Goal: Navigation & Orientation: Find specific page/section

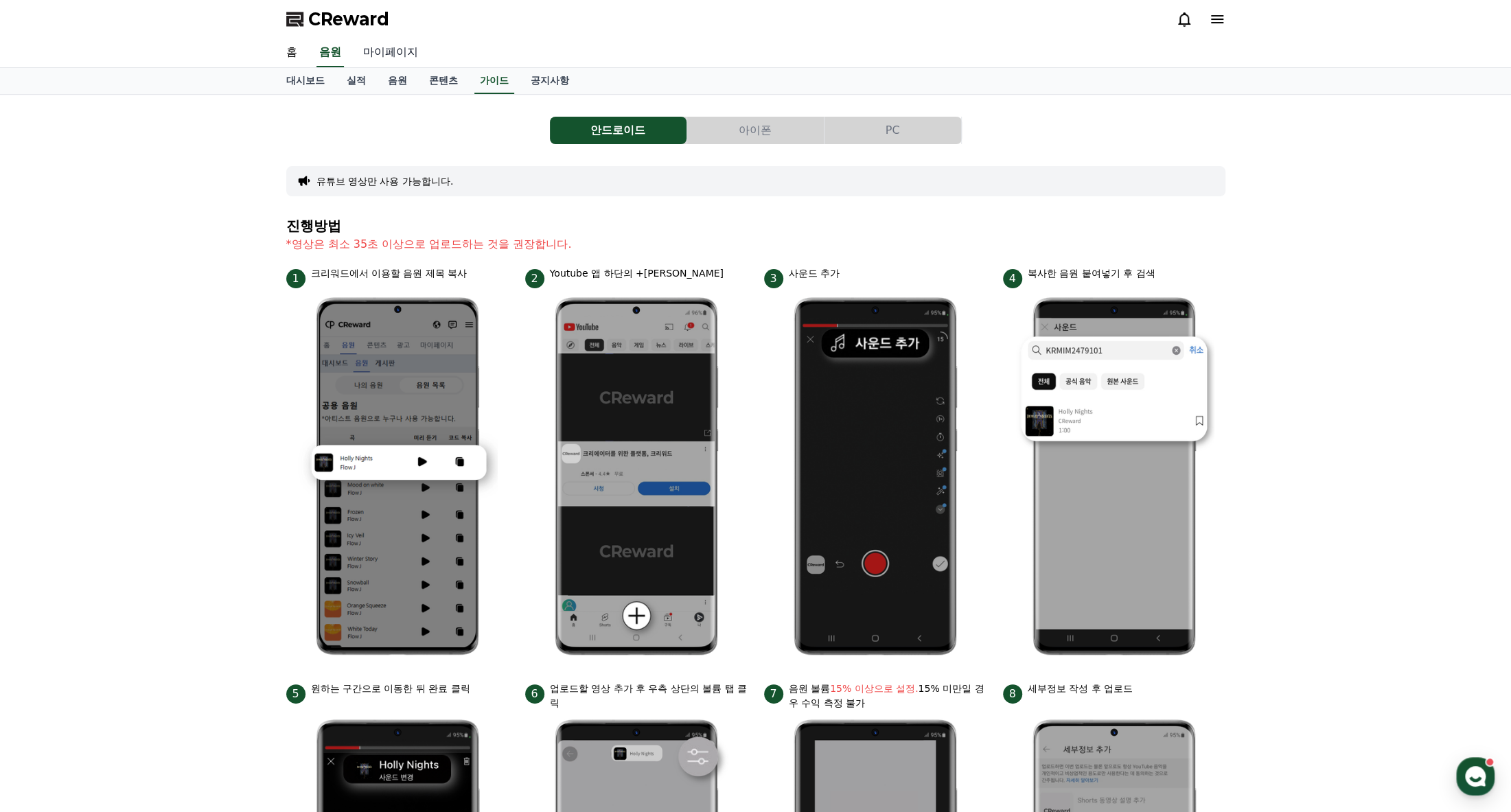
click at [386, 55] on link "마이페이지" at bounding box center [390, 53] width 77 height 29
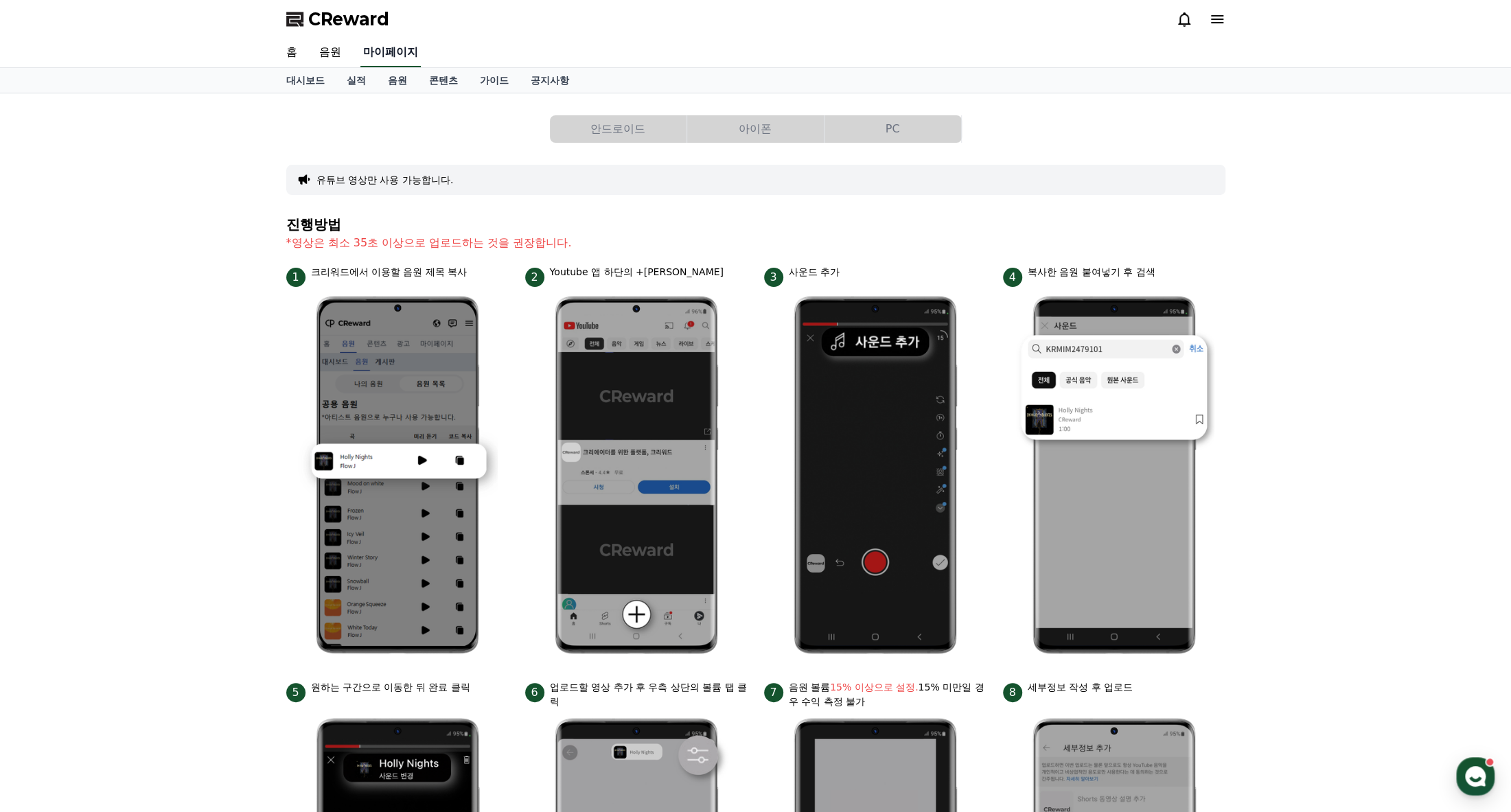
select select "**********"
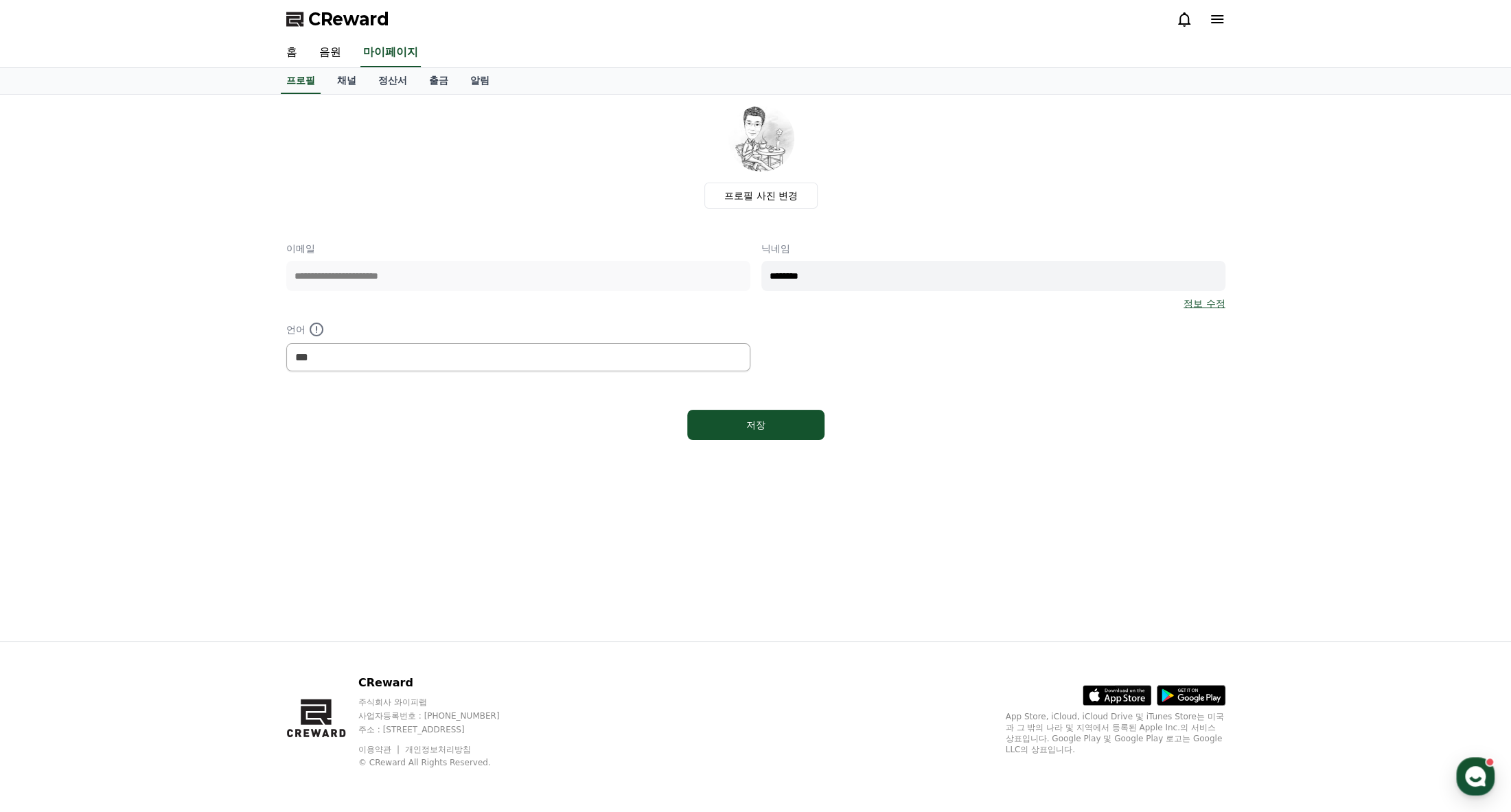
click at [1213, 19] on icon at bounding box center [1218, 20] width 12 height 9
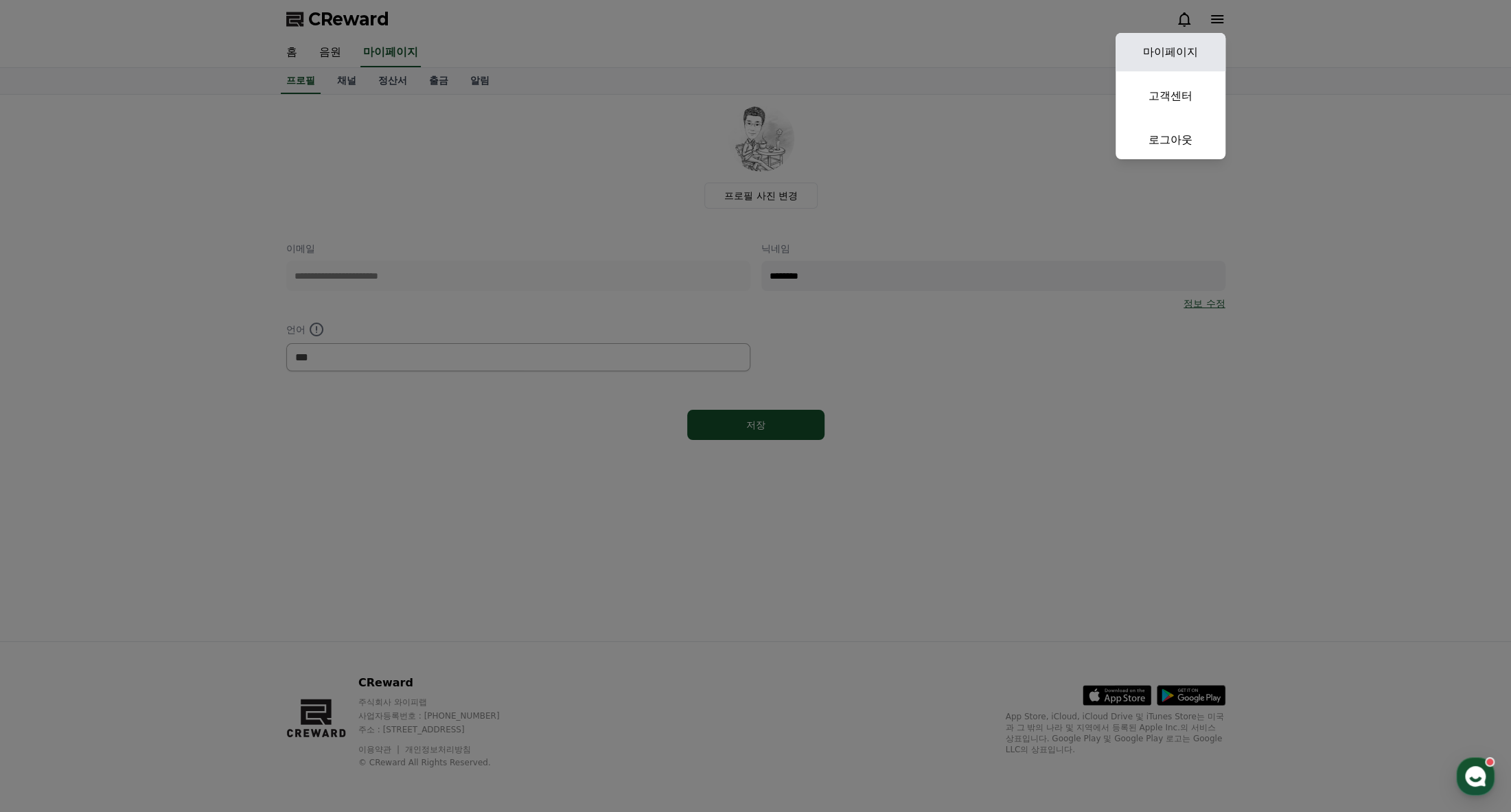
click at [1169, 51] on link "마이페이지" at bounding box center [1171, 52] width 110 height 39
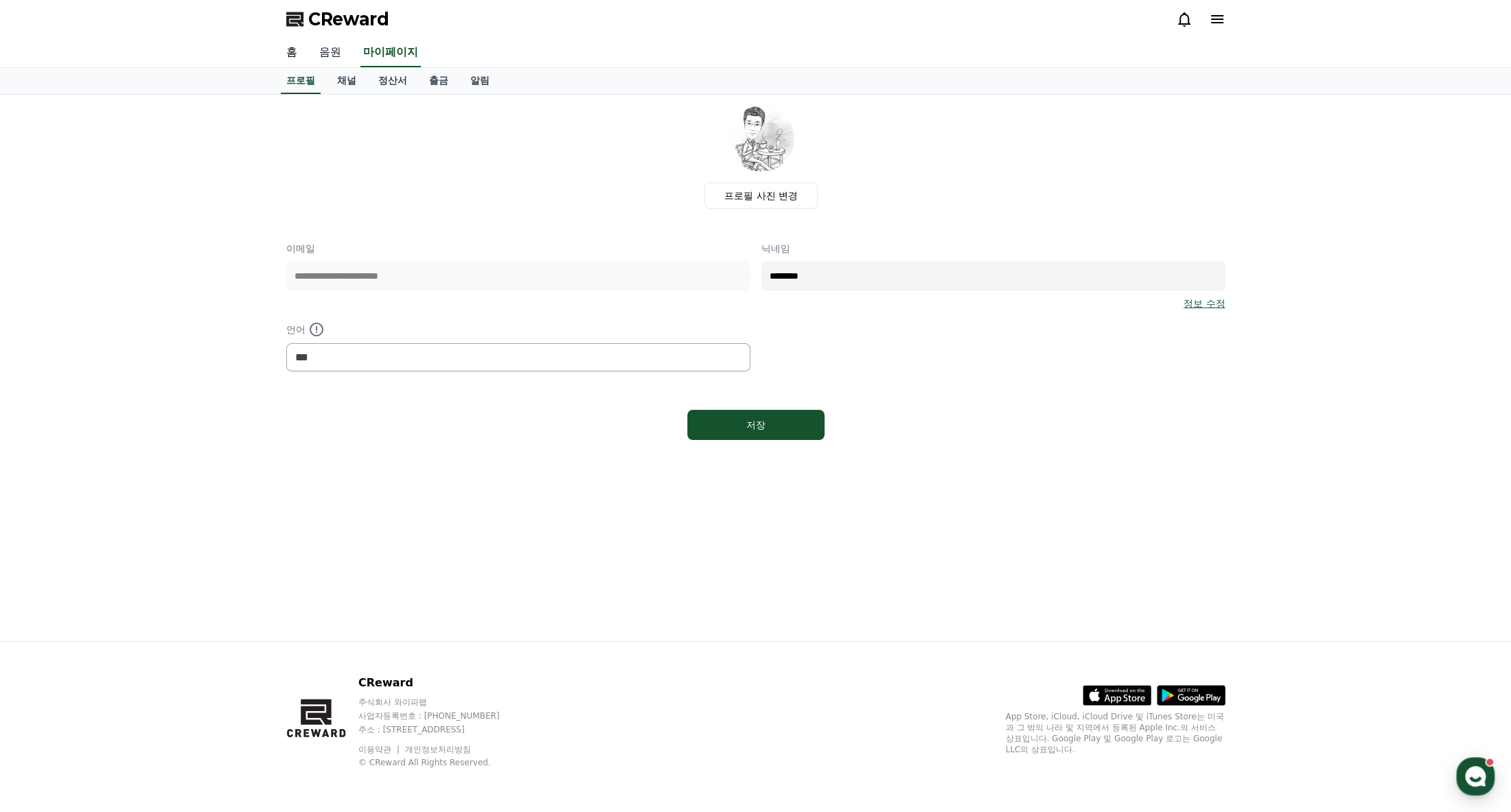
click at [331, 51] on link "음원" at bounding box center [330, 53] width 44 height 29
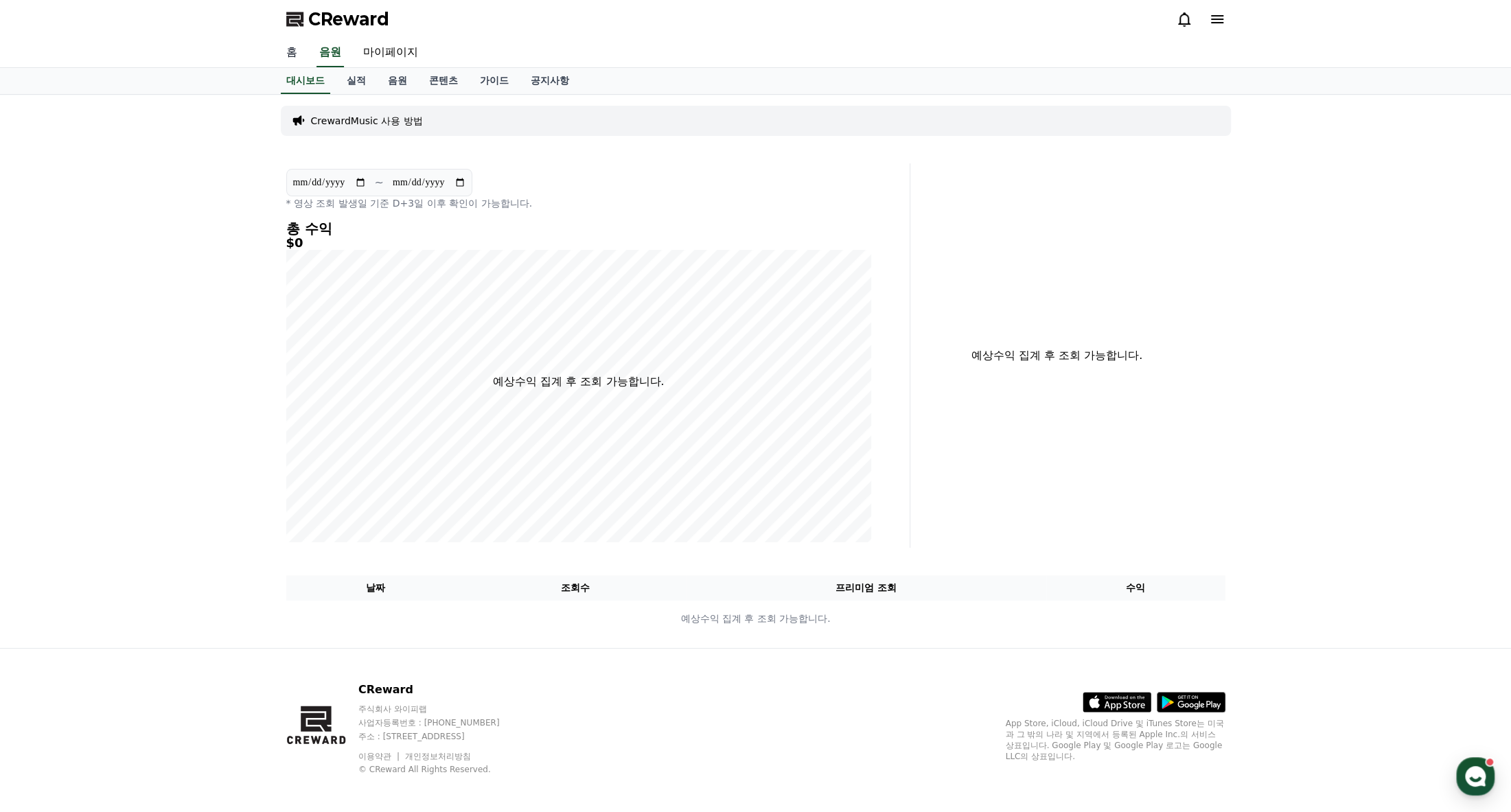
click at [293, 56] on link "홈" at bounding box center [292, 53] width 33 height 29
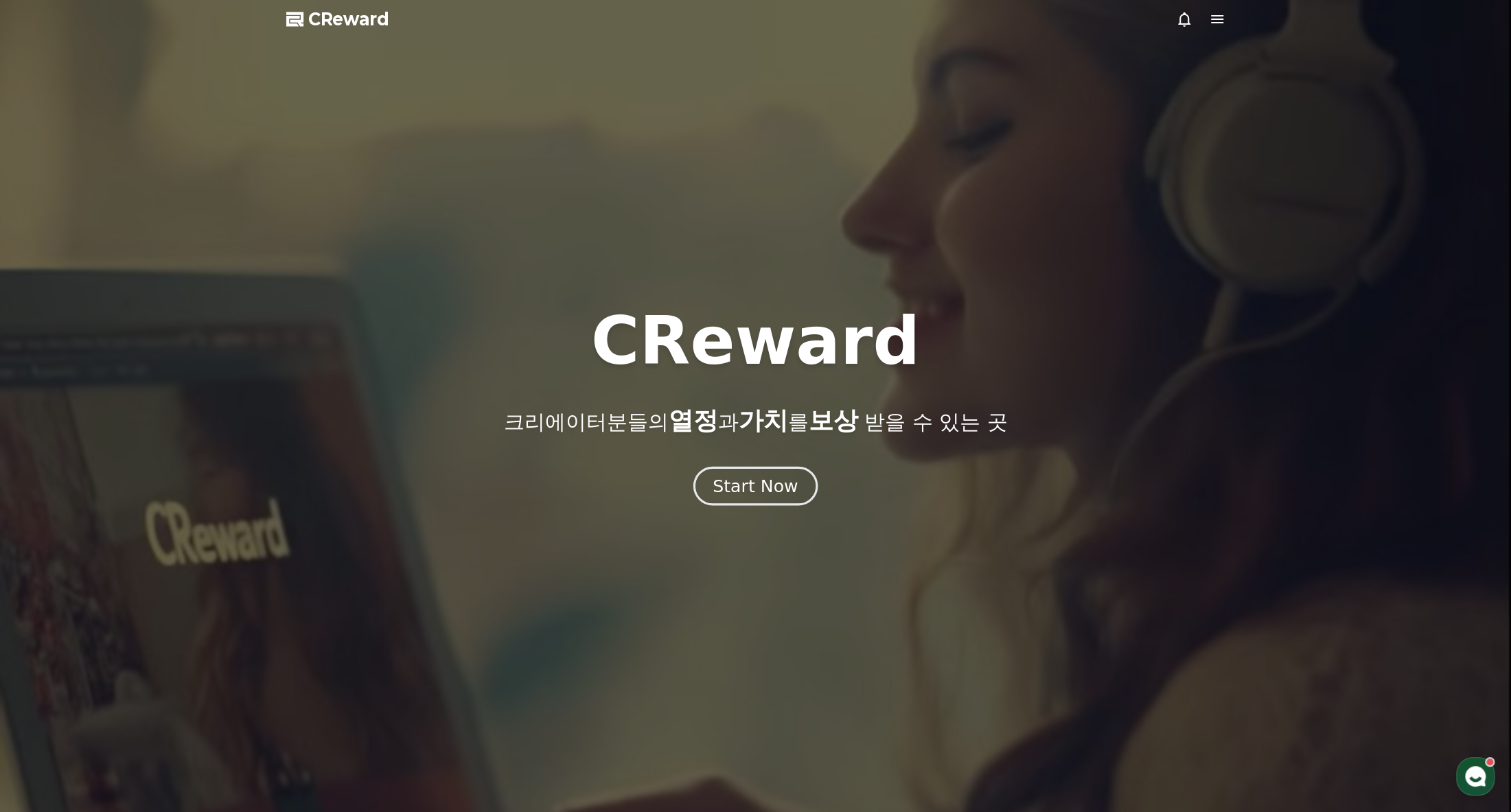
click at [743, 488] on div "Start Now" at bounding box center [755, 485] width 85 height 23
